Goal: Task Accomplishment & Management: Manage account settings

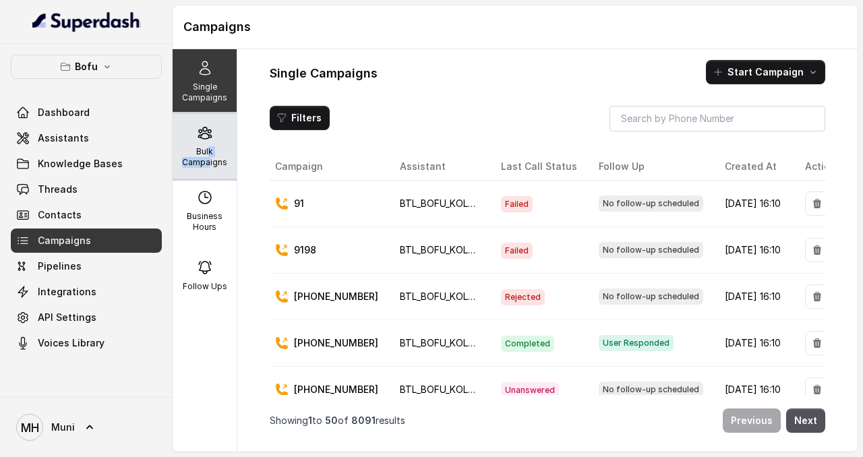
click at [210, 157] on p "Bulk Campaigns" at bounding box center [204, 157] width 53 height 22
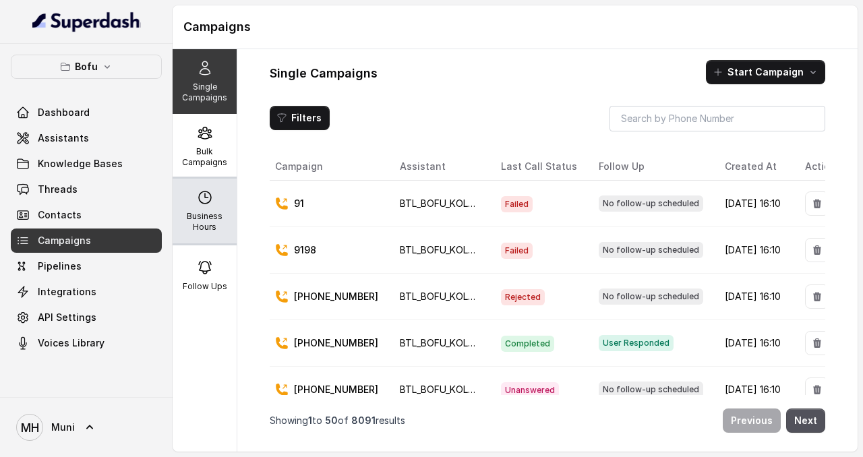
click at [198, 207] on div "Business Hours" at bounding box center [205, 211] width 64 height 65
select select "UTC"
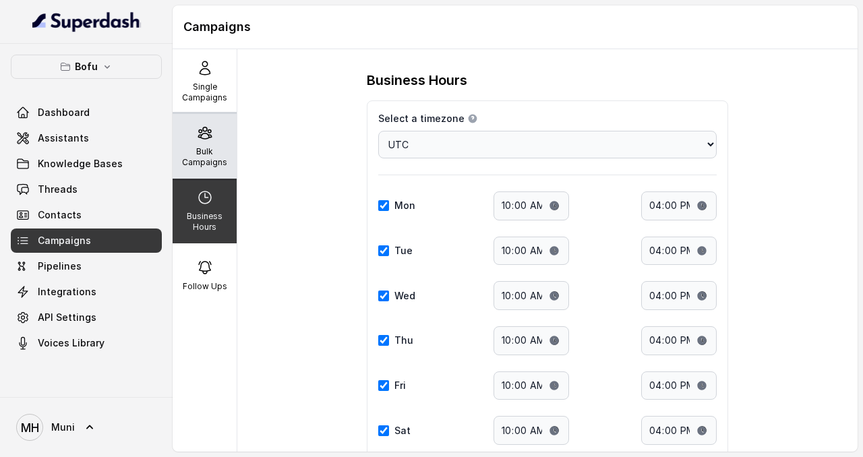
click at [214, 141] on div "Bulk Campaigns" at bounding box center [205, 146] width 64 height 65
